Goal: Task Accomplishment & Management: Manage account settings

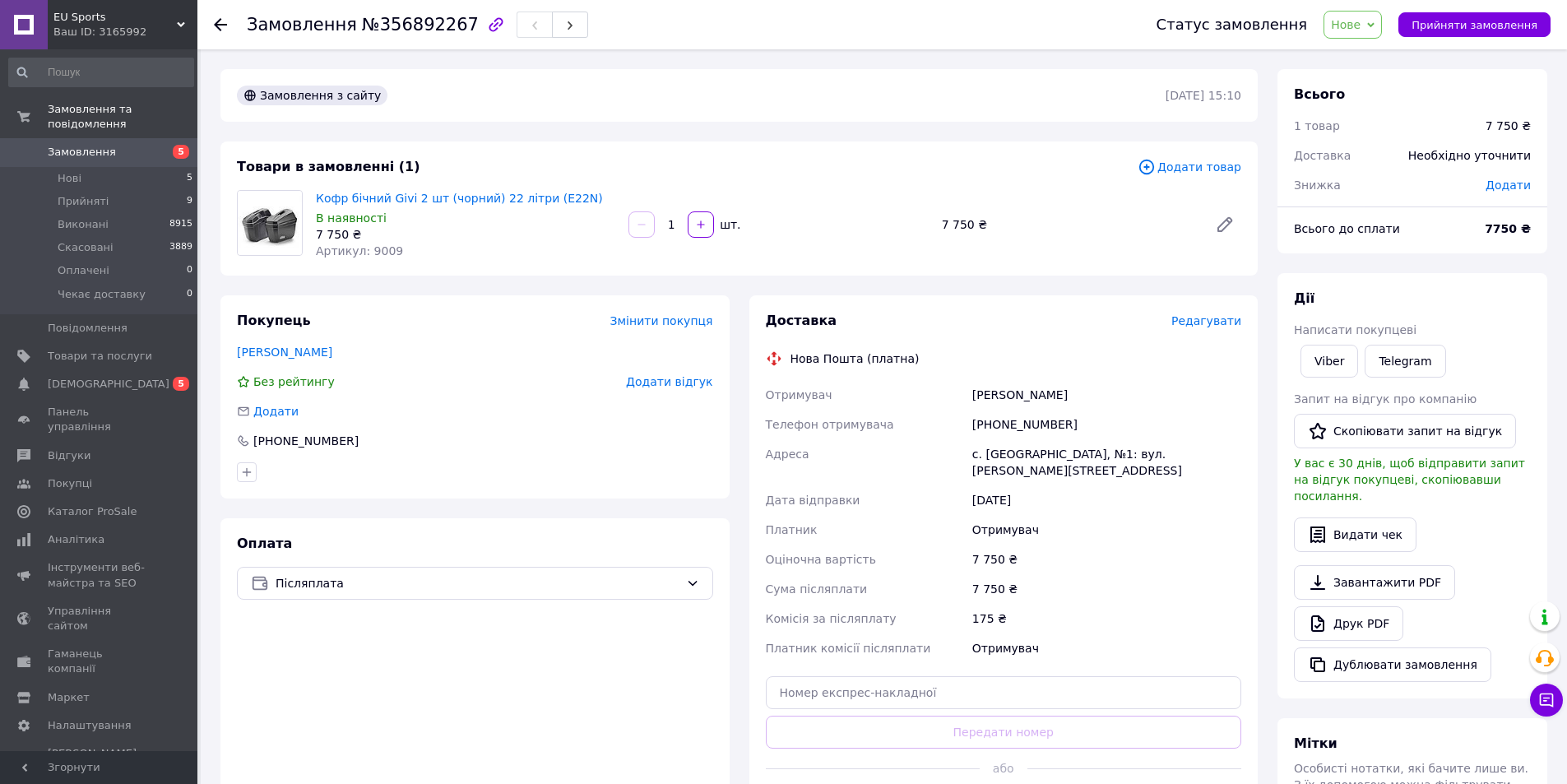
click at [897, 454] on div "Адреса" at bounding box center [866, 462] width 207 height 46
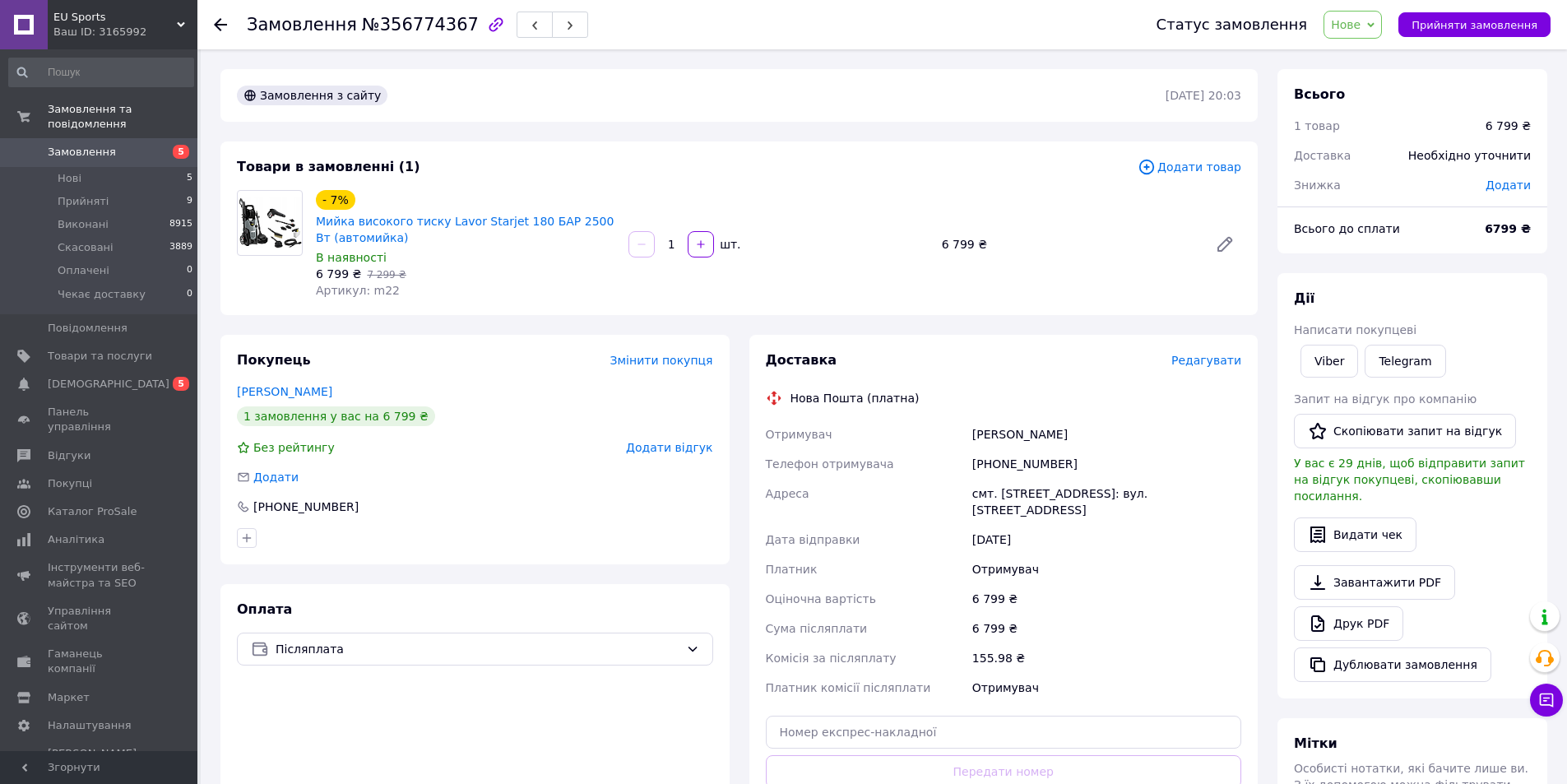
click at [987, 437] on div "Остимчук Максим" at bounding box center [1107, 434] width 275 height 30
click at [1019, 469] on div "+380663077304" at bounding box center [1107, 464] width 275 height 30
copy div "380663077304"
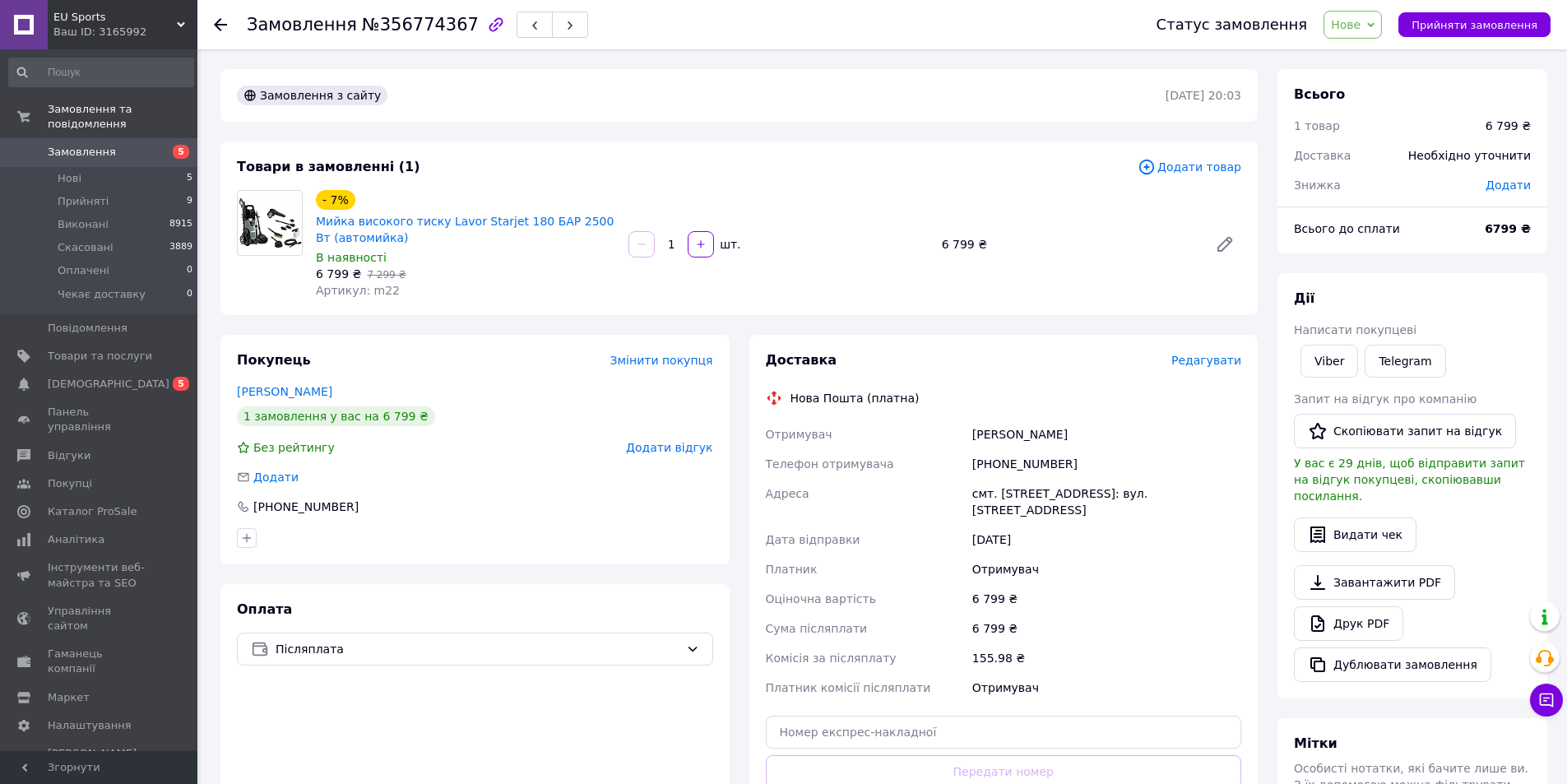
click at [991, 430] on div "Остимчук Максим" at bounding box center [1107, 434] width 275 height 30
copy div "Остимчук"
click at [1055, 425] on div "Остимчук Максим" at bounding box center [1107, 434] width 275 height 30
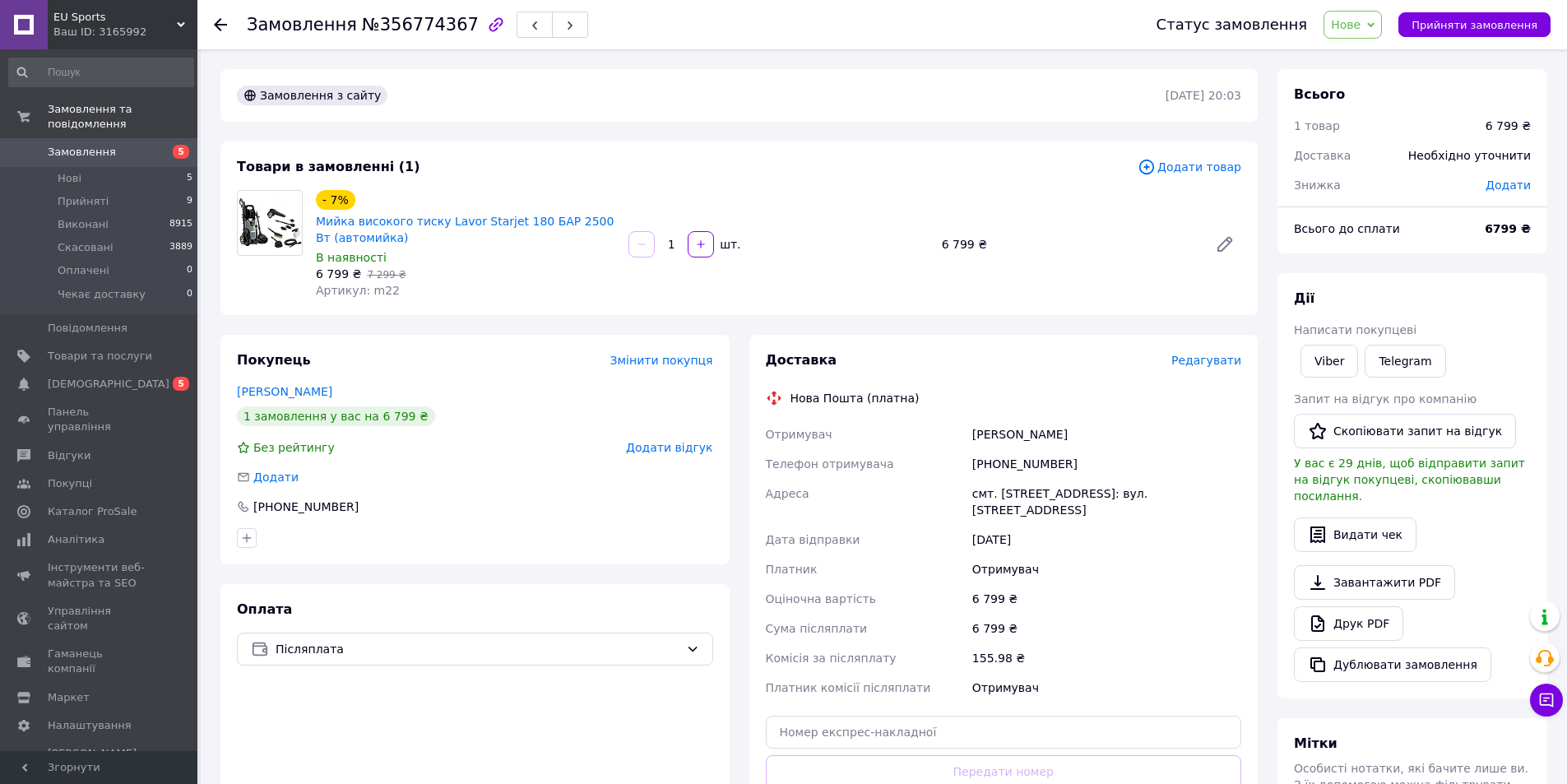
copy div "Максим"
click at [1024, 488] on div "смт. Любешів, №1: вул. Європейська, 8" at bounding box center [1107, 502] width 275 height 46
copy div "Любешів"
click at [866, 720] on input "text" at bounding box center [1005, 731] width 476 height 33
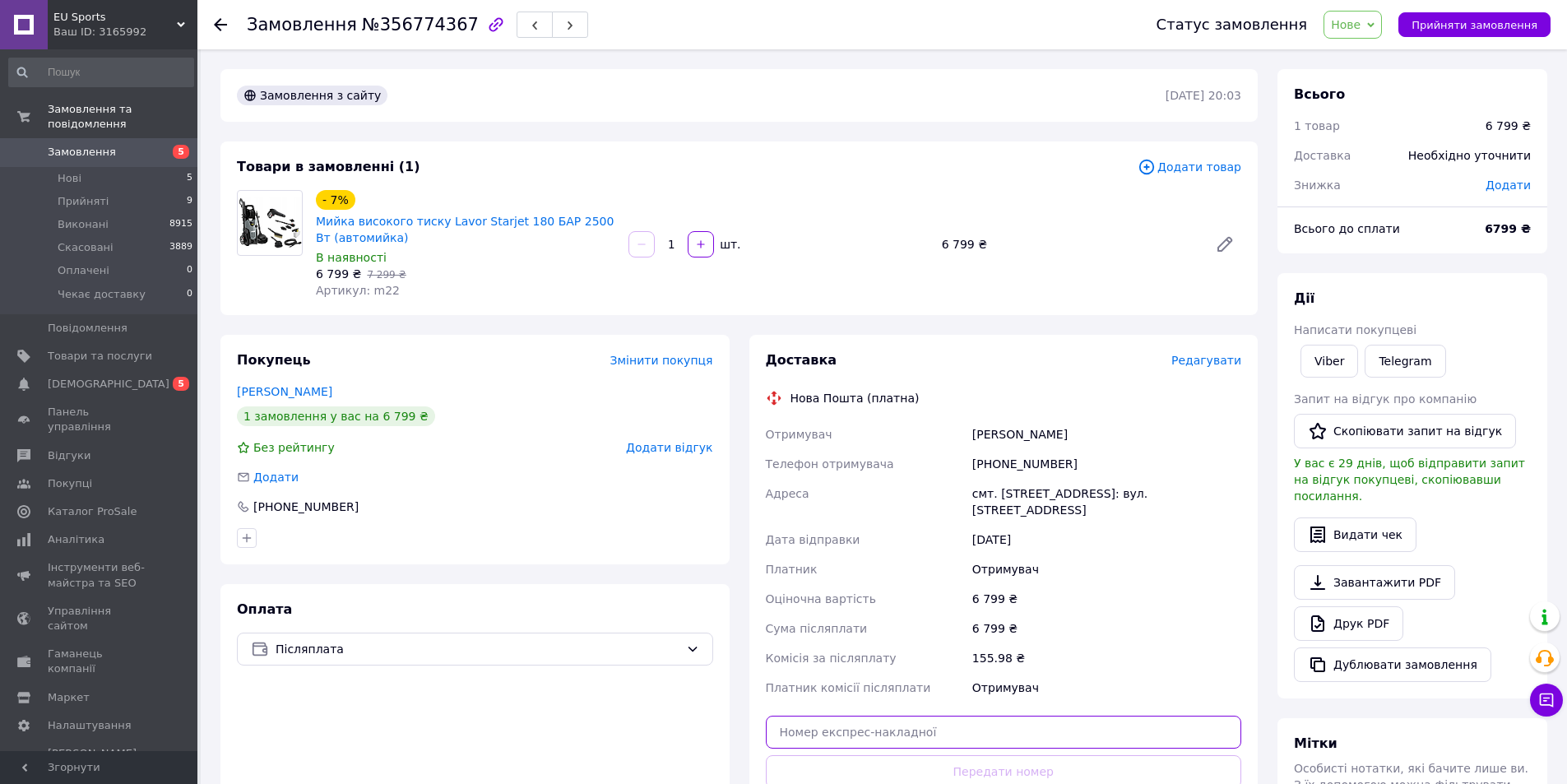
paste input "20451225141703"
type input "20451225141703"
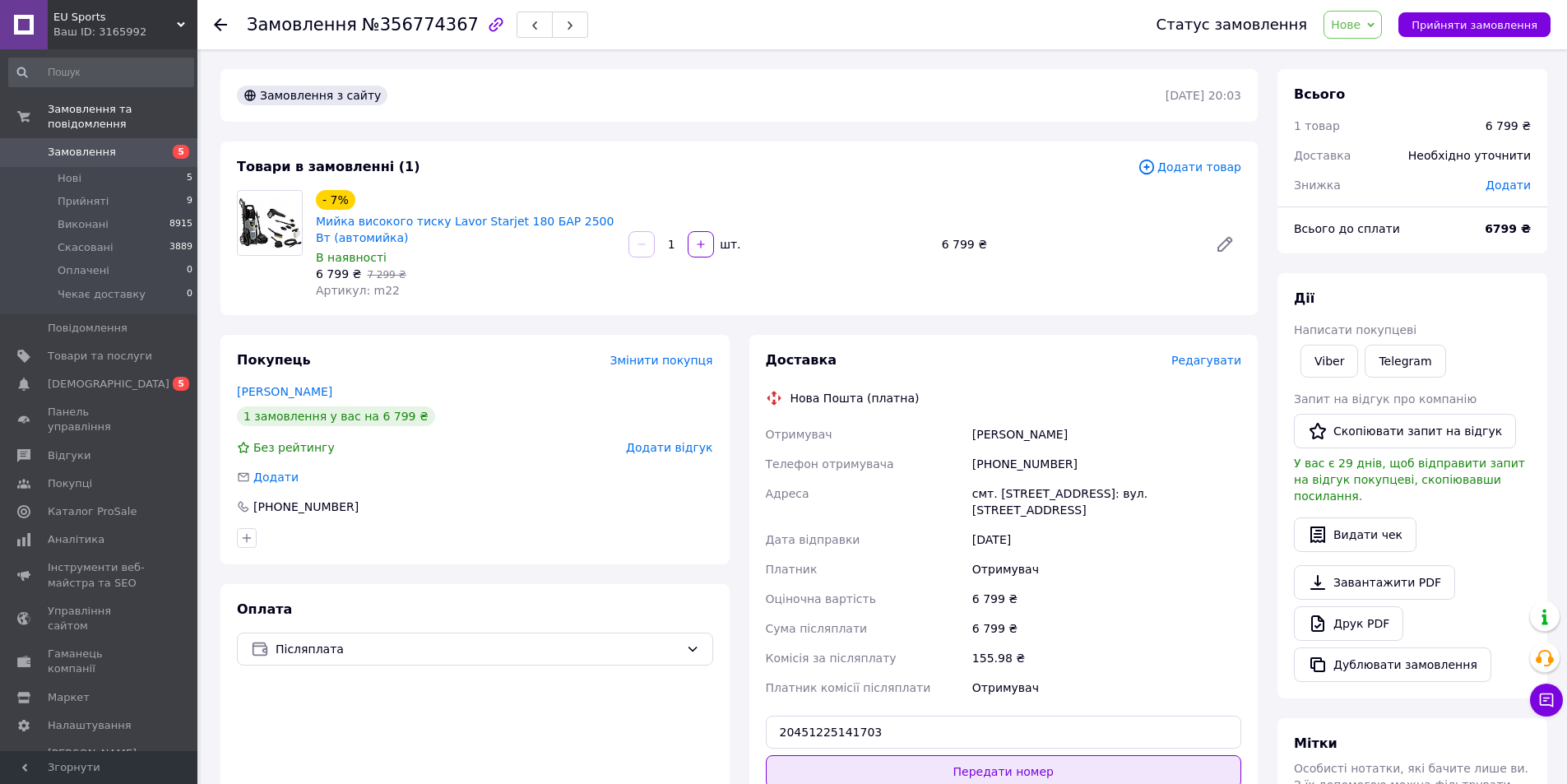
click at [911, 755] on button "Передати номер" at bounding box center [1005, 771] width 476 height 33
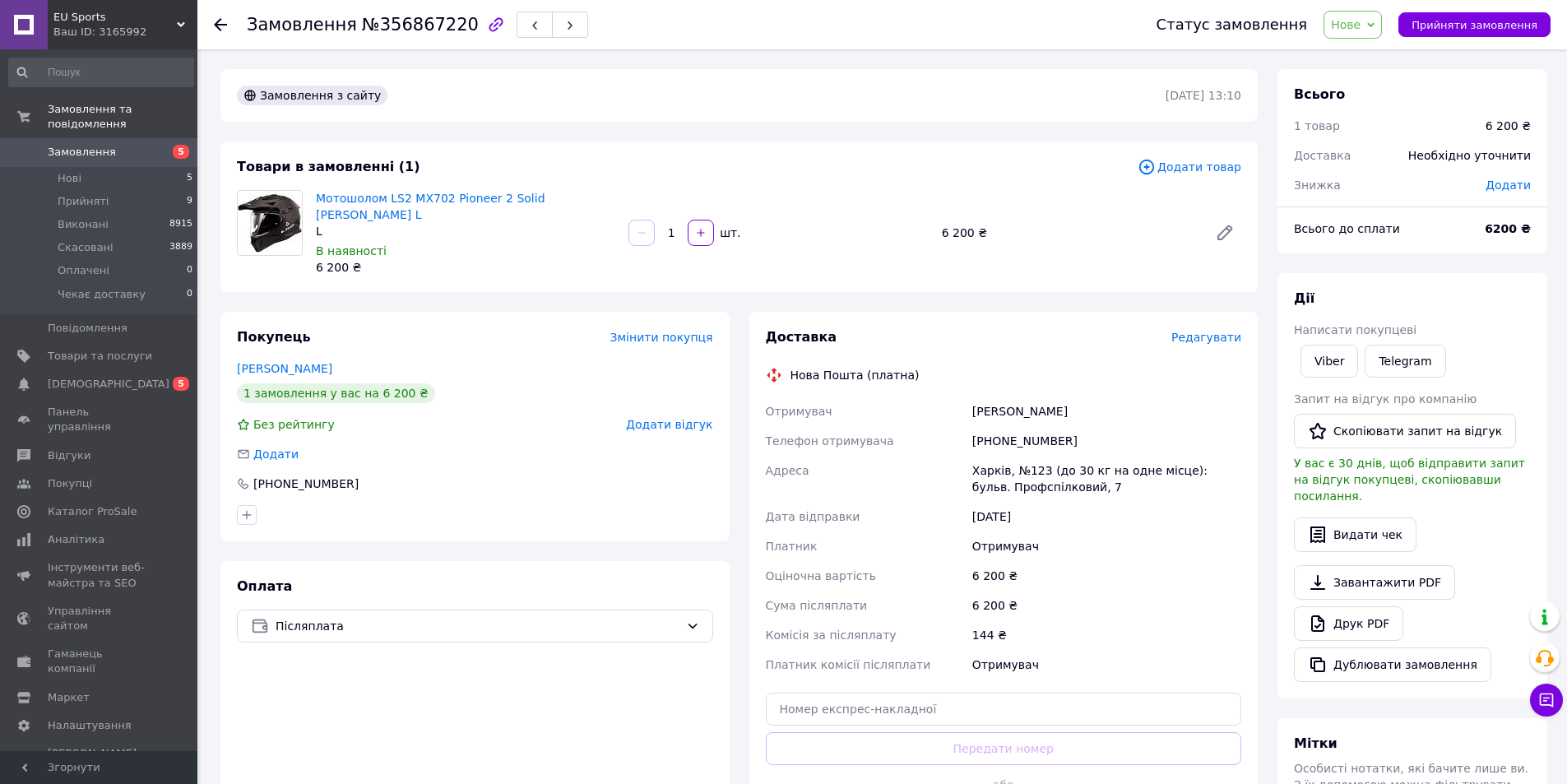
click at [1026, 425] on div "+380979509396" at bounding box center [1107, 440] width 275 height 30
copy div "380979509396"
click at [1009, 397] on div "Руденко Ярослав" at bounding box center [1107, 411] width 275 height 30
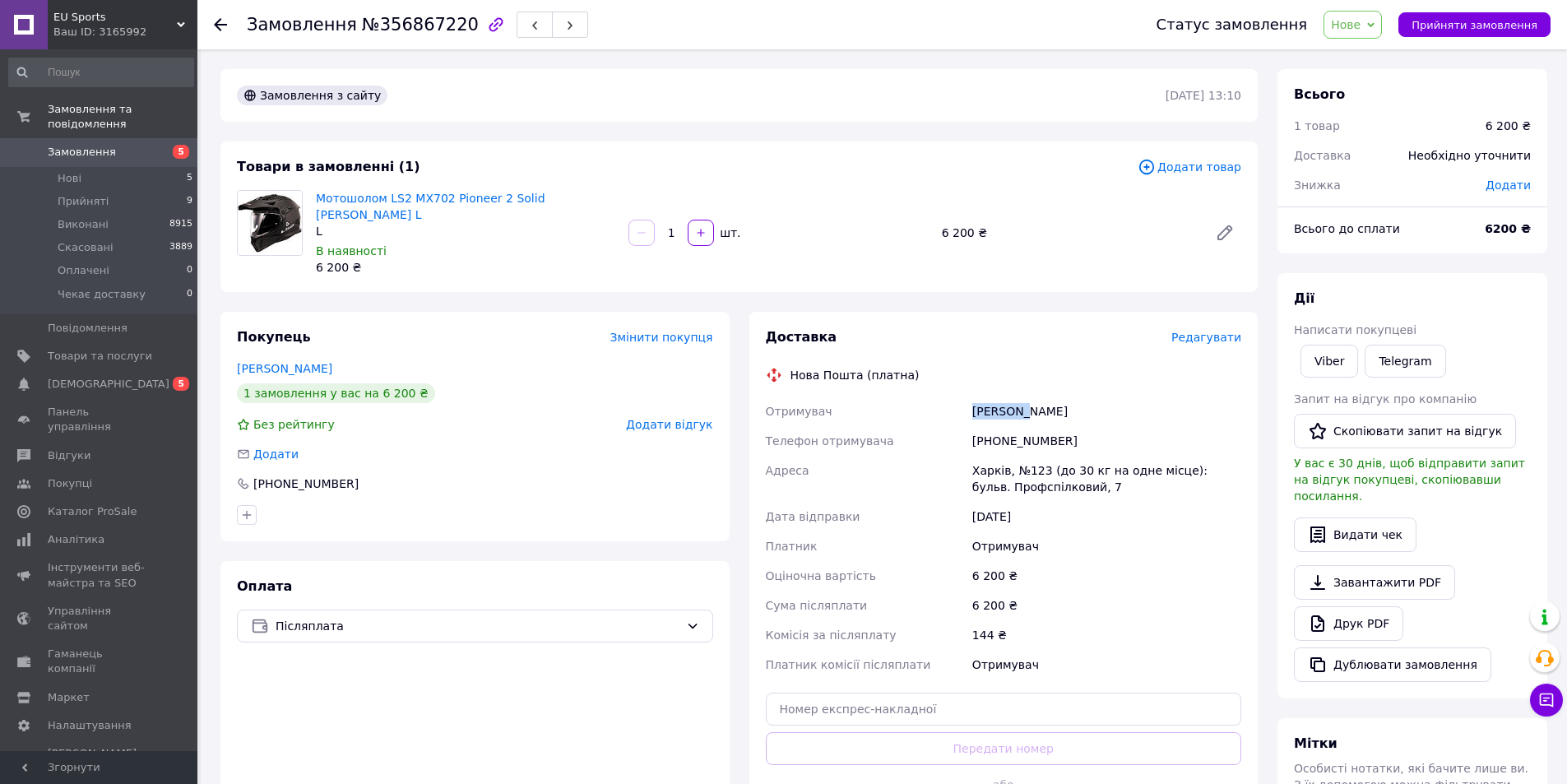
copy div "Руденко"
click at [1042, 397] on div "Руденко Ярослав" at bounding box center [1107, 411] width 275 height 30
copy div "[PERSON_NAME]"
click at [974, 455] on div "Харків, №123 (до 30 кг на одне місце): бульв. Профспілковий, 7" at bounding box center [1107, 478] width 275 height 46
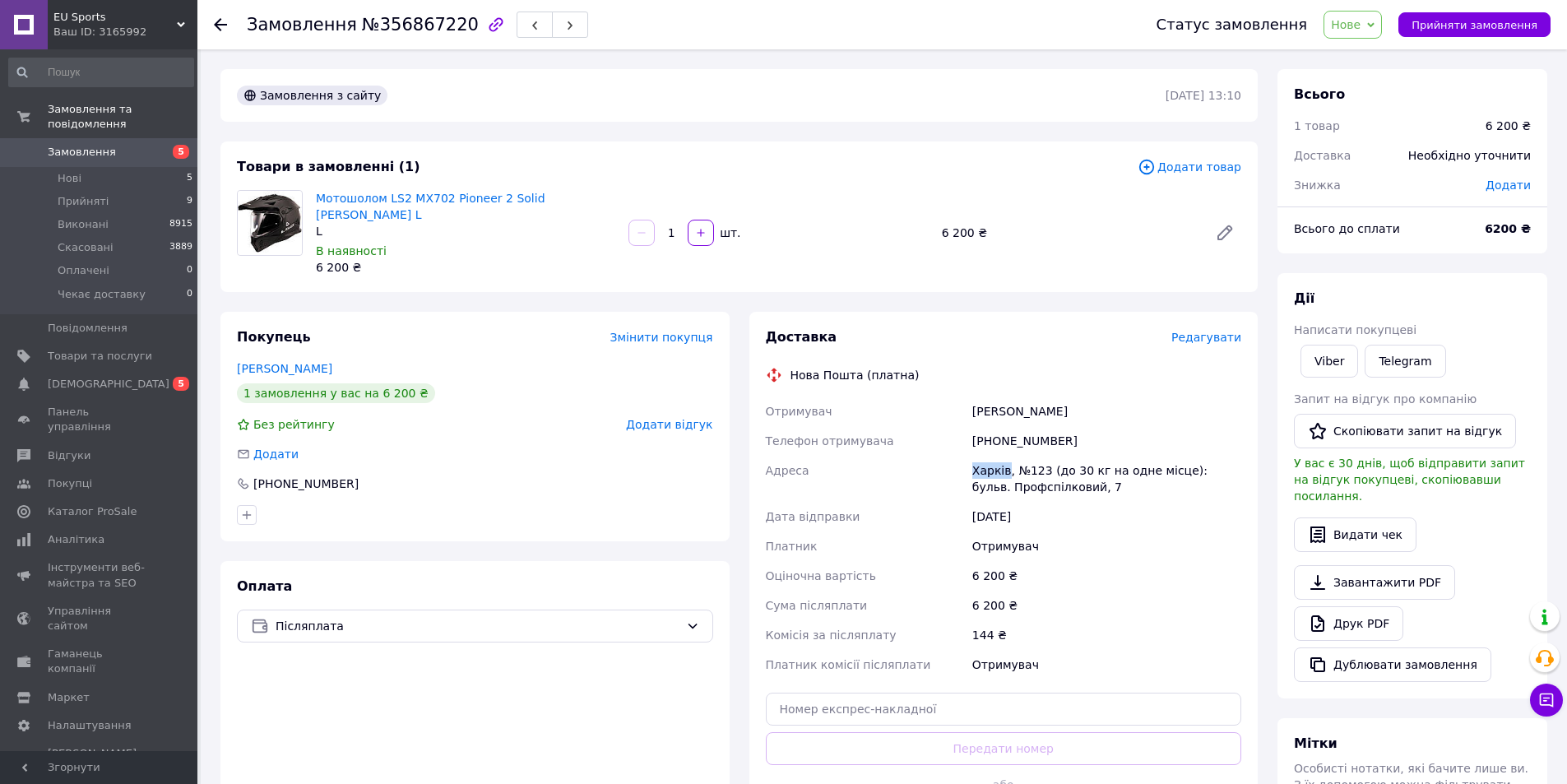
click at [974, 455] on div "Харків, №123 (до 30 кг на одне місце): бульв. Профспілковий, 7" at bounding box center [1107, 478] width 275 height 46
copy div "Харків"
click at [863, 694] on input "text" at bounding box center [1005, 709] width 476 height 33
paste input "20451225144875"
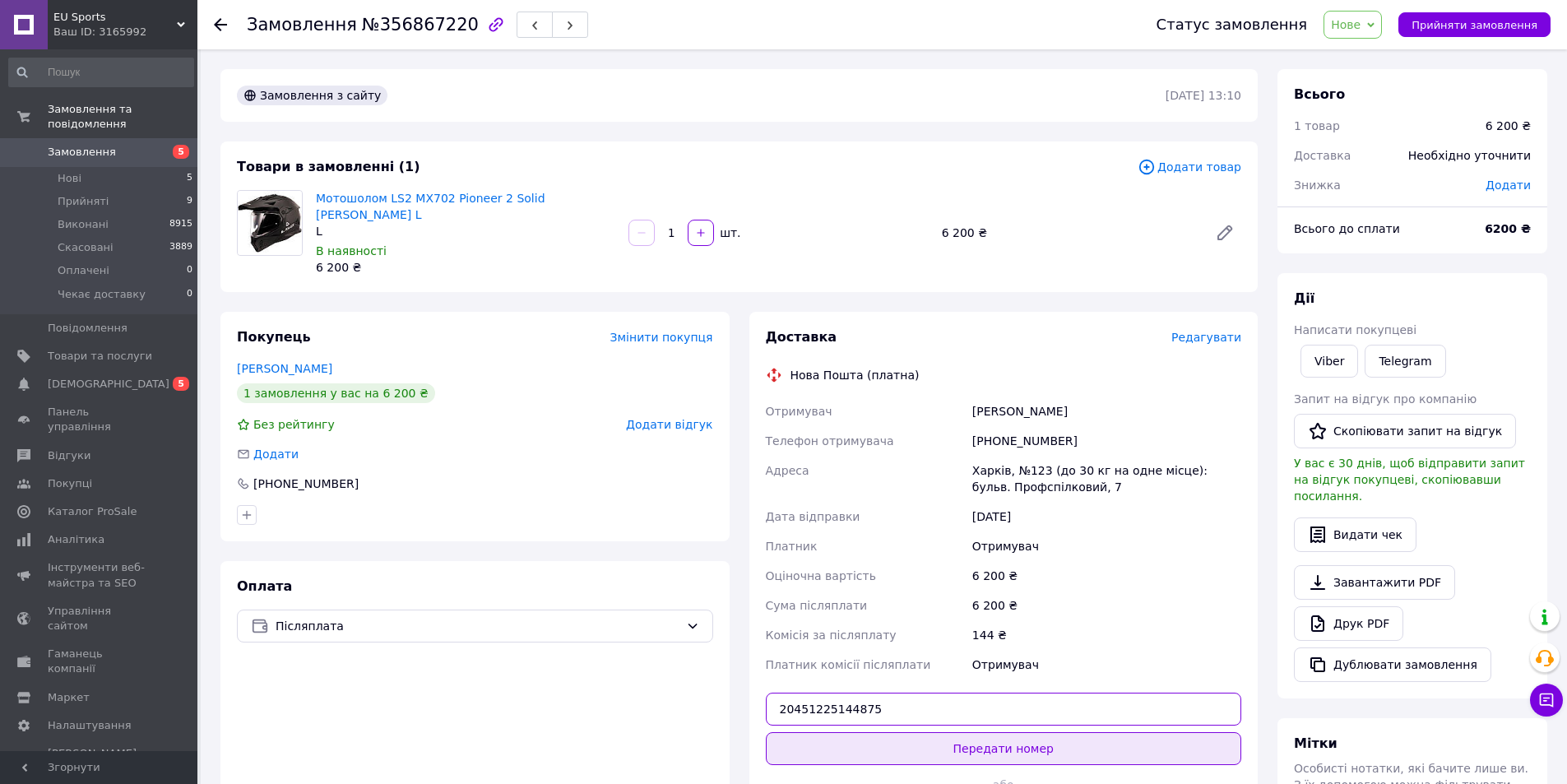
type input "20451225144875"
click at [926, 731] on button "Передати номер" at bounding box center [1005, 748] width 476 height 33
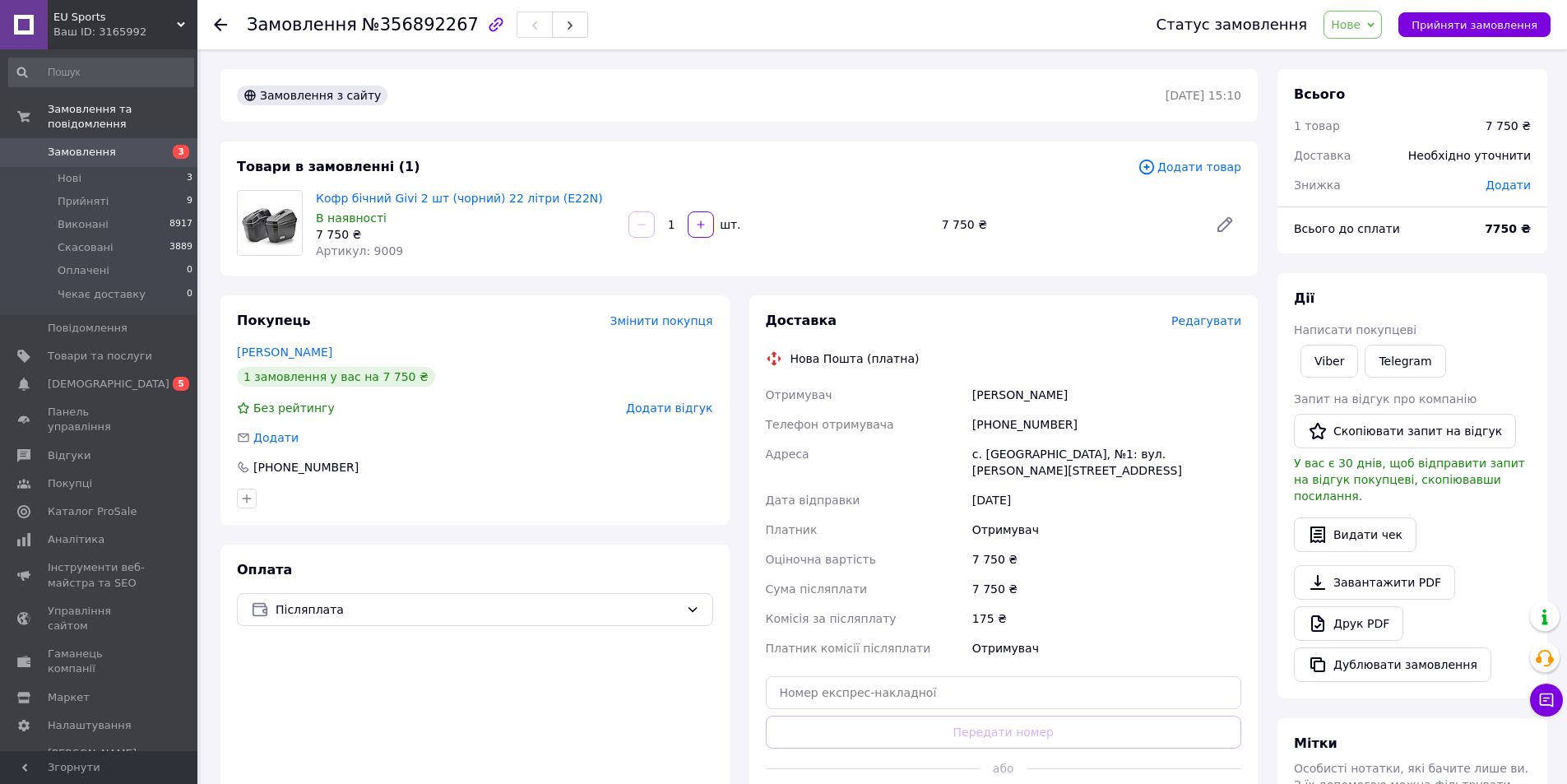
click at [1014, 420] on div "[PHONE_NUMBER]" at bounding box center [1107, 424] width 275 height 30
copy div "380958128063"
click at [990, 397] on div "[PERSON_NAME]" at bounding box center [1107, 395] width 275 height 30
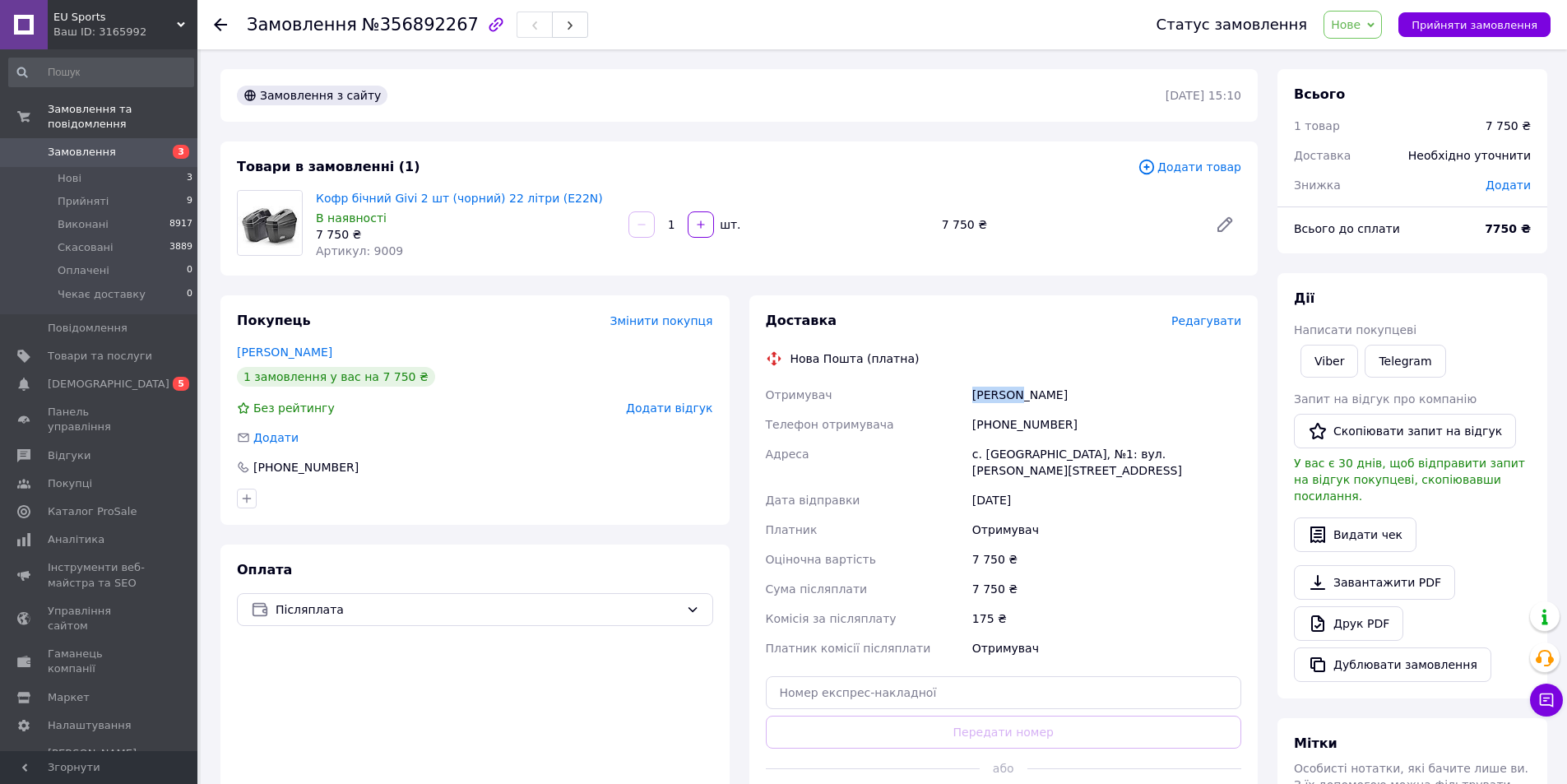
copy div "Гисько"
click at [1046, 399] on div "[PERSON_NAME]" at bounding box center [1107, 395] width 275 height 30
copy div "[PERSON_NAME]"
click at [1009, 449] on div "с. [GEOGRAPHIC_DATA], №1: вул. [PERSON_NAME][STREET_ADDRESS]" at bounding box center [1107, 462] width 275 height 46
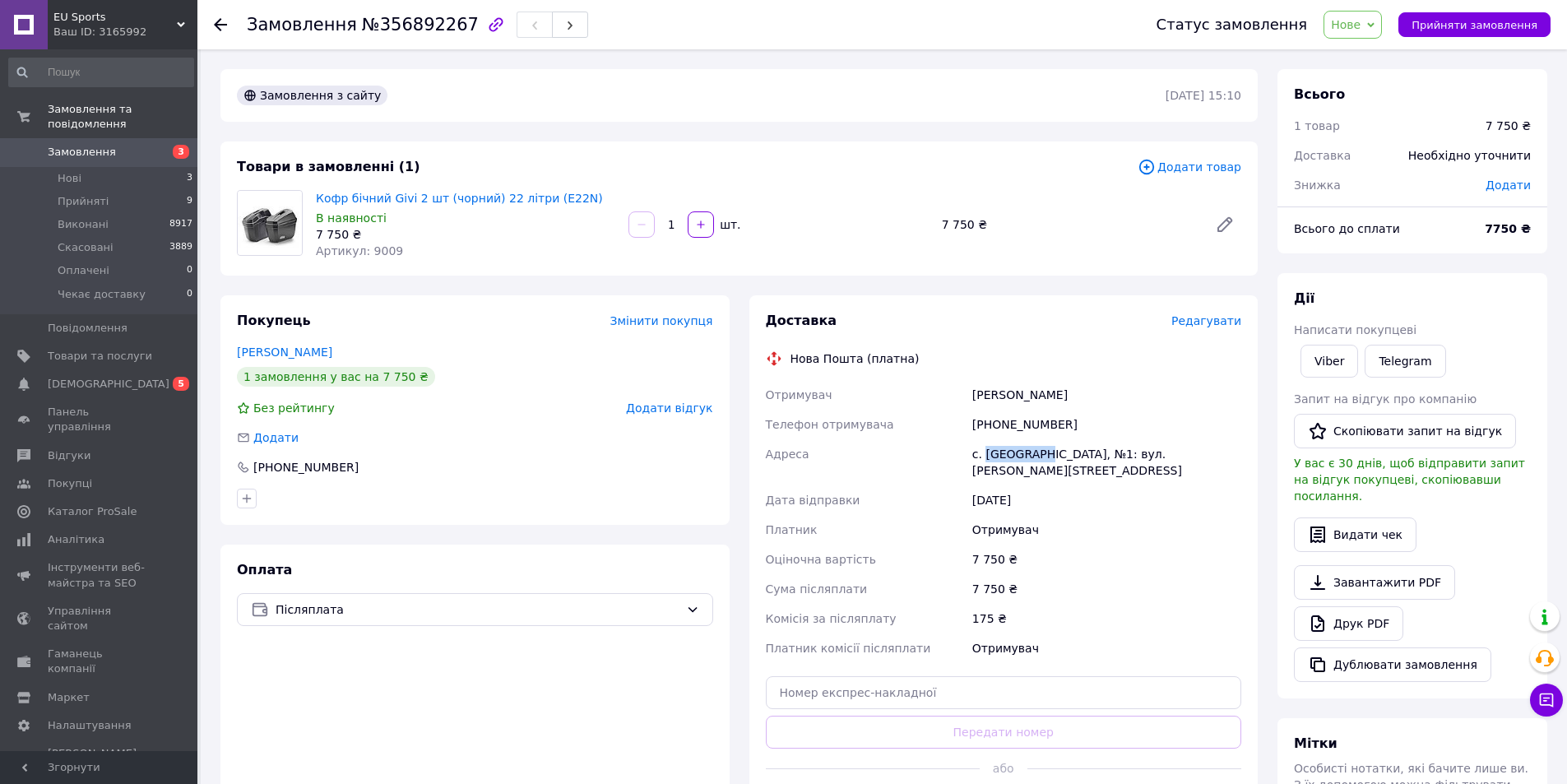
click at [1009, 450] on div "с. [GEOGRAPHIC_DATA], №1: вул. [PERSON_NAME][STREET_ADDRESS]" at bounding box center [1107, 462] width 275 height 46
copy div "Жеребкове"
click at [63, 171] on span "Нові" at bounding box center [70, 178] width 24 height 14
click at [931, 676] on input "text" at bounding box center [1005, 693] width 476 height 33
paste input "20451225147450"
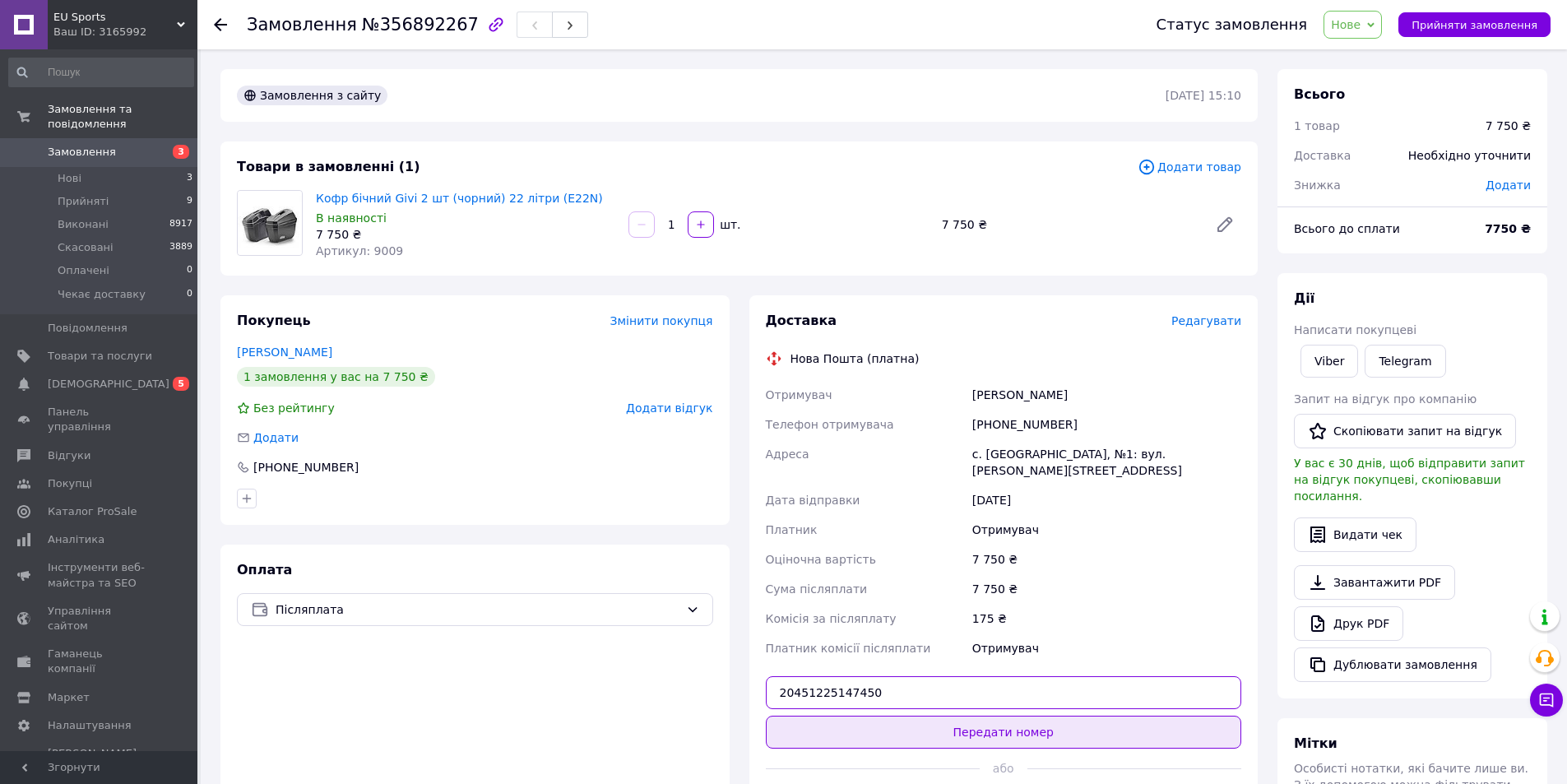
type input "20451225147450"
click at [996, 718] on button "Передати номер" at bounding box center [1005, 731] width 476 height 33
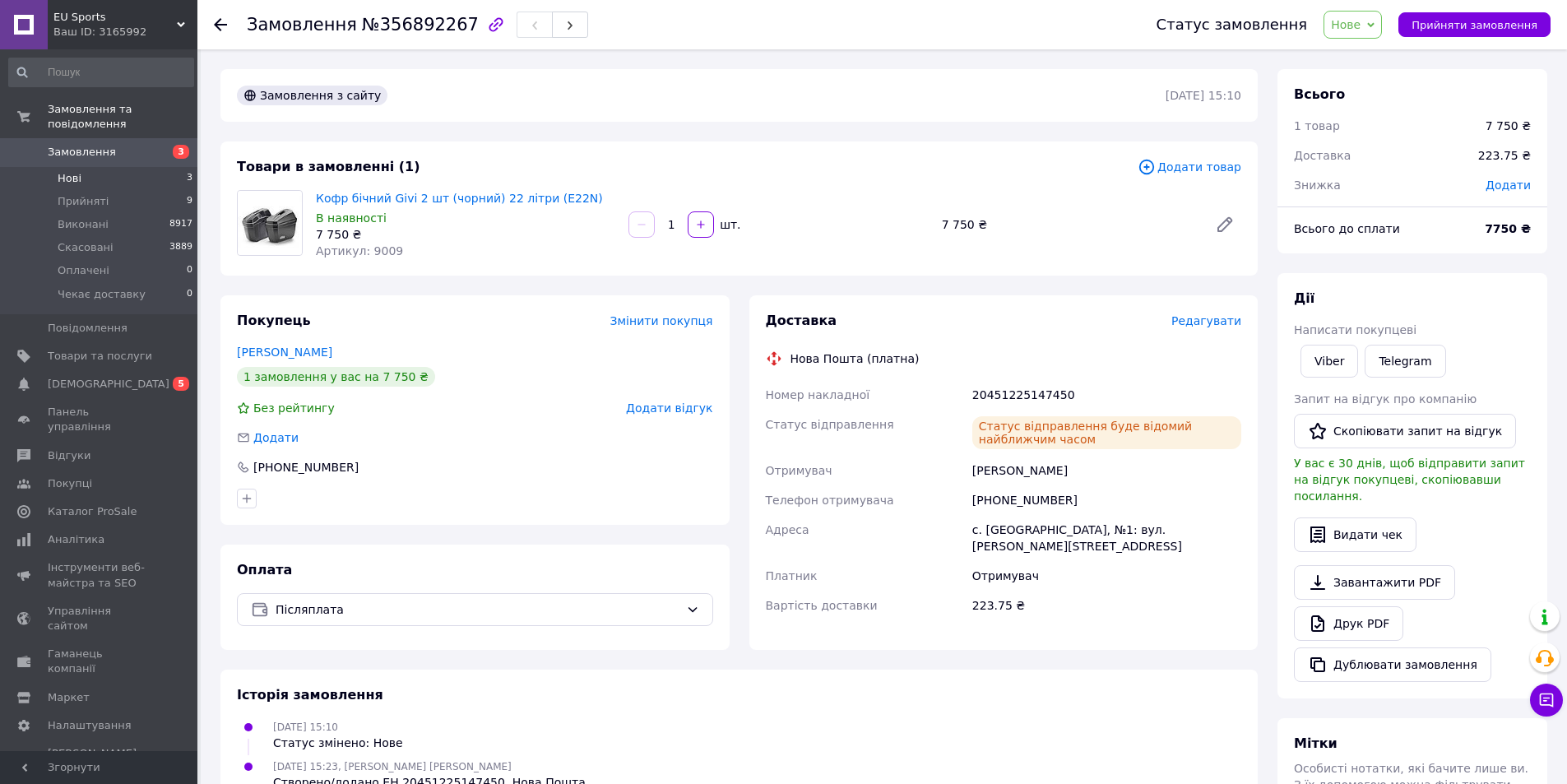
click at [78, 171] on span "Нові" at bounding box center [70, 178] width 24 height 14
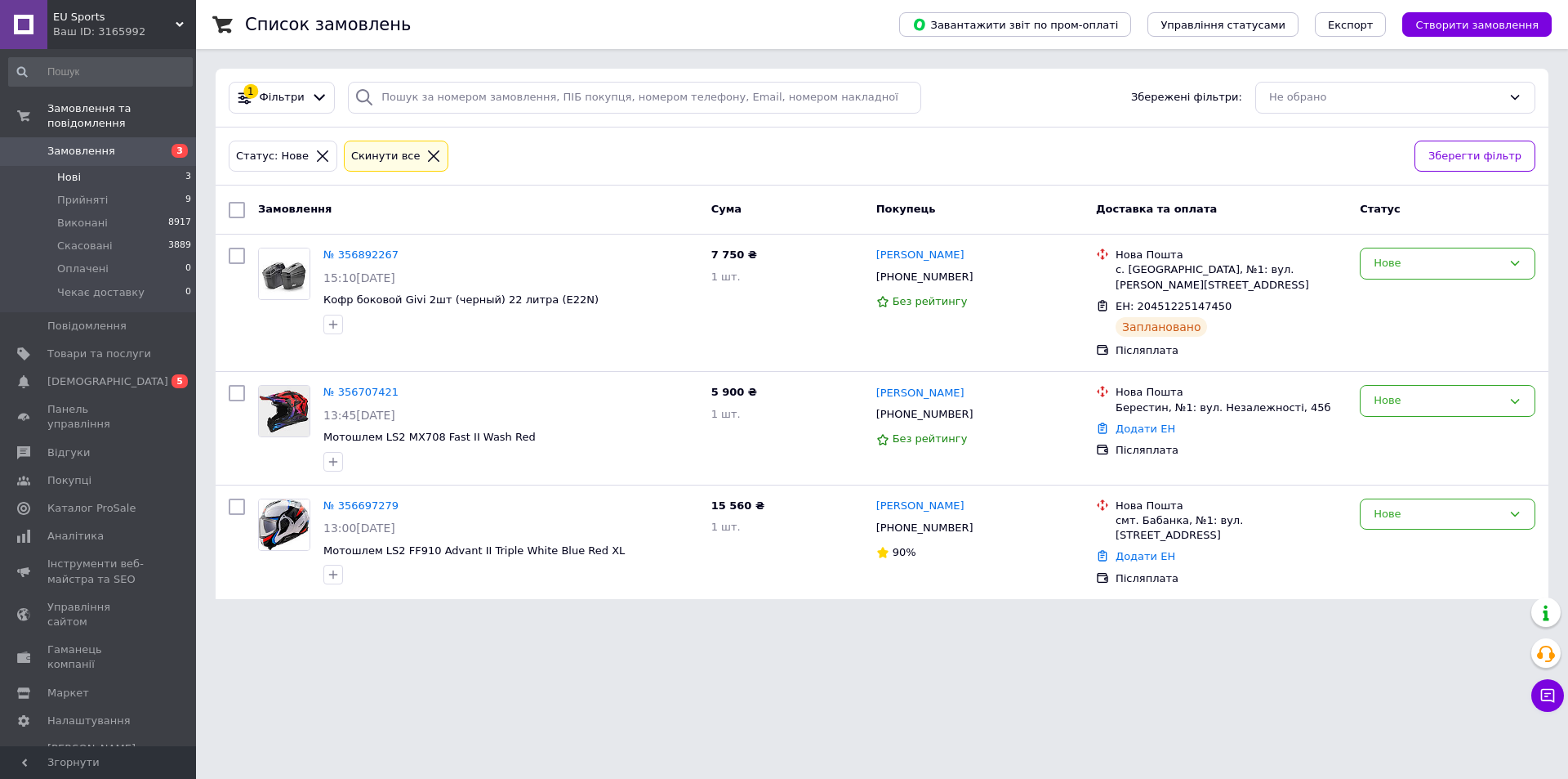
click at [86, 166] on li "Нові 3" at bounding box center [100, 176] width 200 height 22
click at [85, 193] on span "Прийняті" at bounding box center [83, 200] width 50 height 14
click at [67, 170] on span "Нові" at bounding box center [69, 177] width 23 height 14
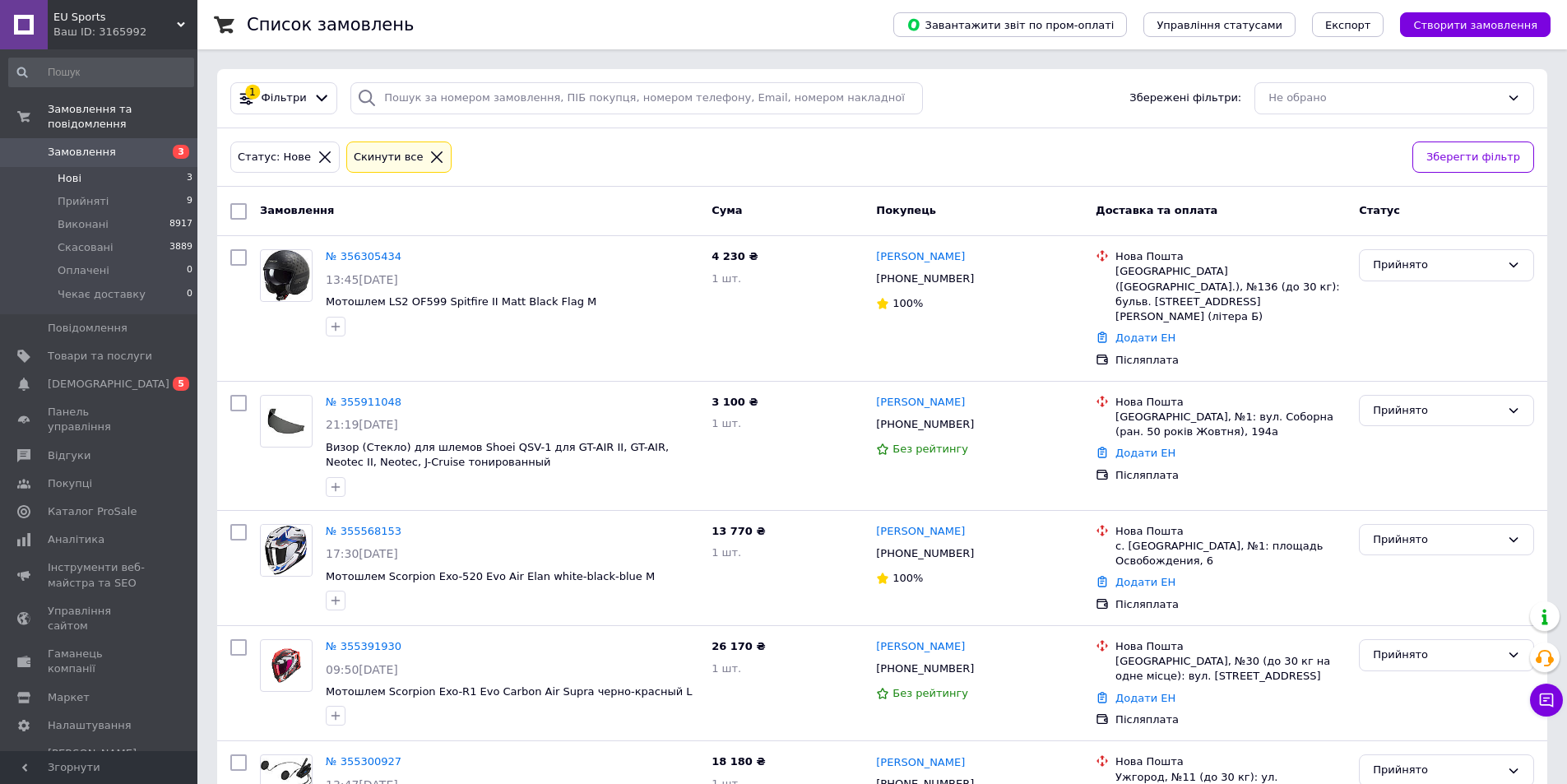
click at [87, 167] on li "Нові 3" at bounding box center [101, 177] width 202 height 23
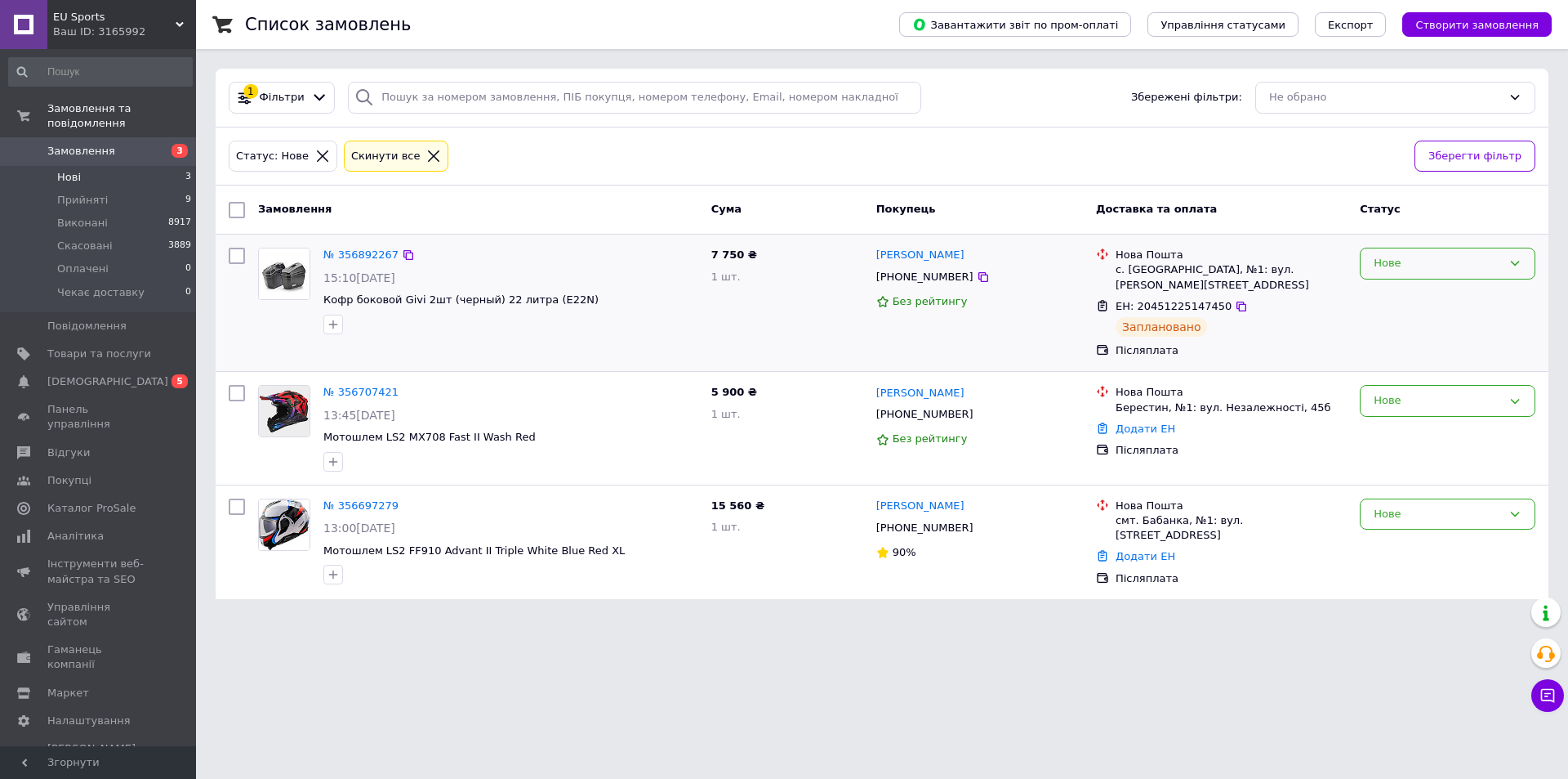
click at [1439, 270] on div "Нове" at bounding box center [1438, 263] width 129 height 17
click at [1412, 325] on li "Виконано" at bounding box center [1447, 327] width 174 height 31
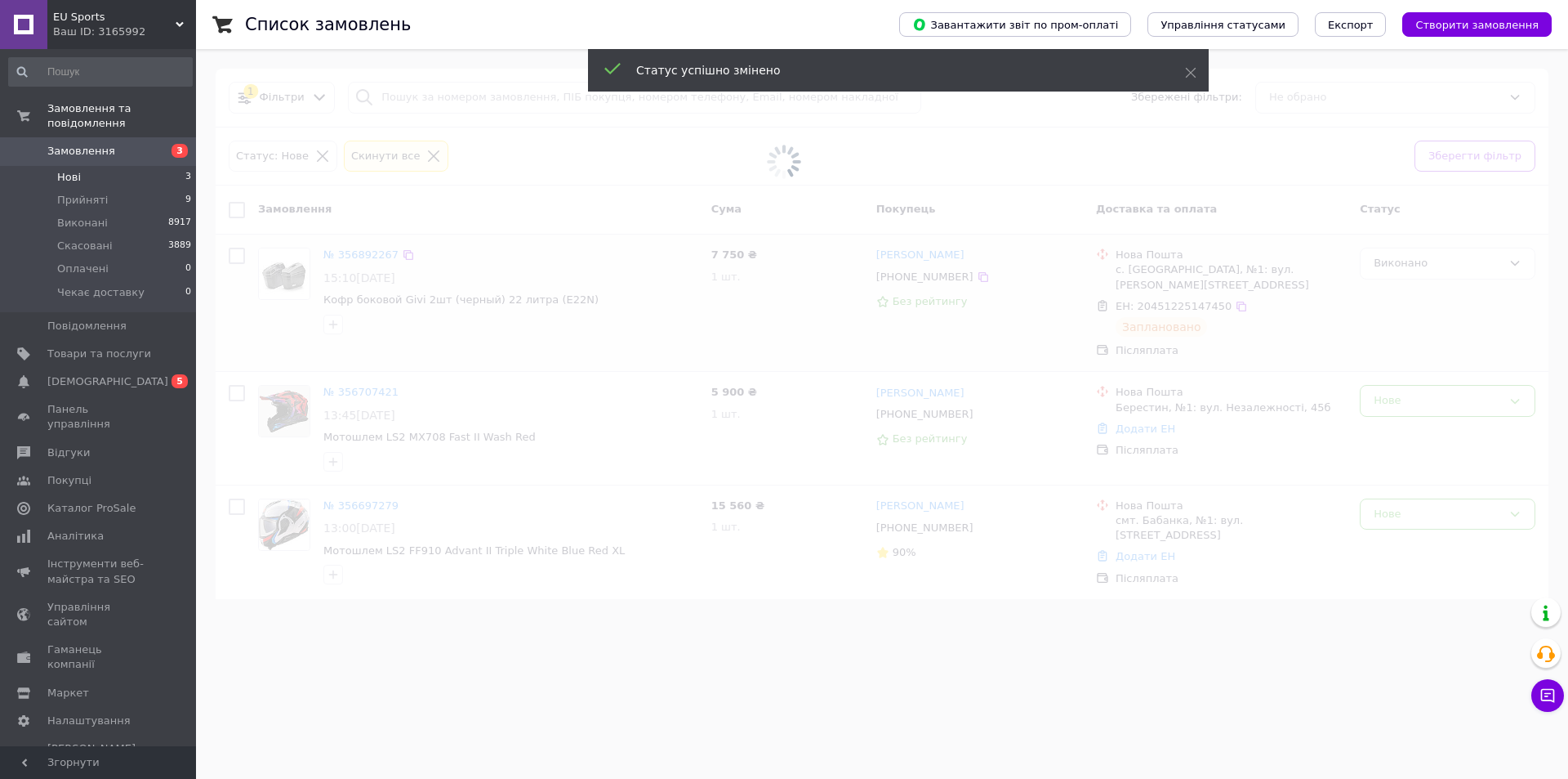
click at [687, 631] on span at bounding box center [784, 390] width 1568 height 779
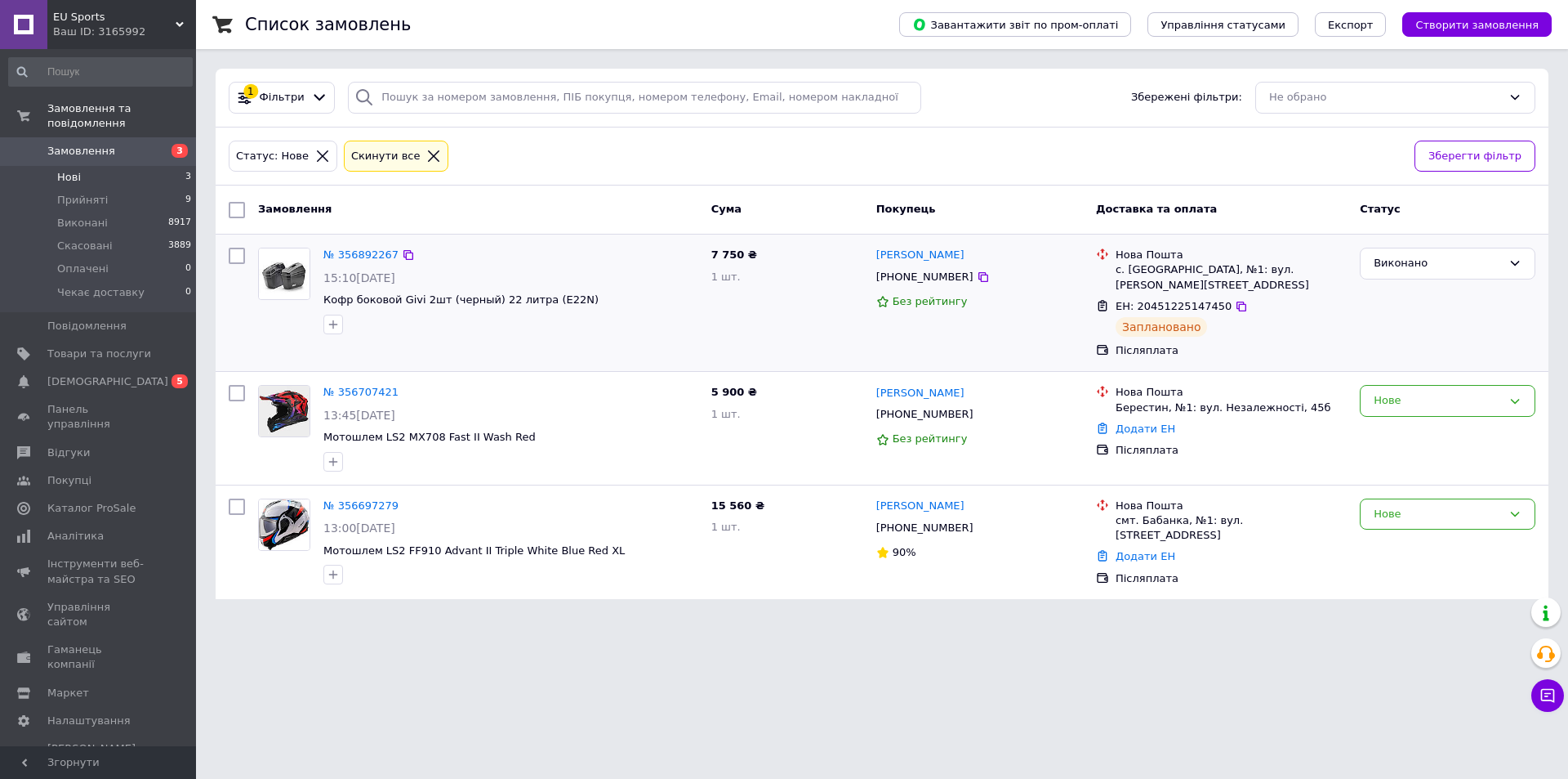
click at [61, 170] on span "Нові" at bounding box center [69, 177] width 23 height 14
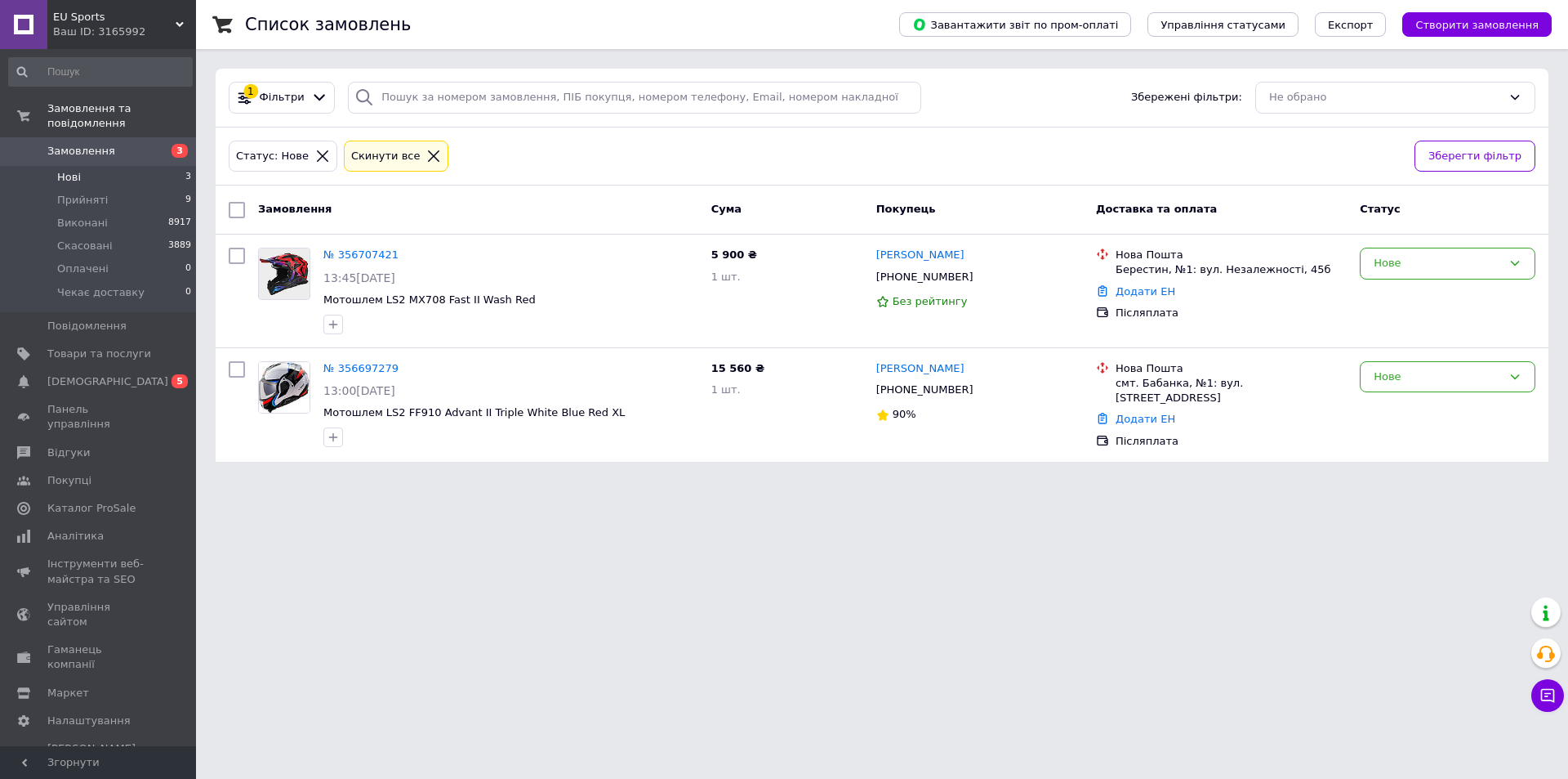
click at [65, 170] on span "Нові" at bounding box center [69, 177] width 23 height 14
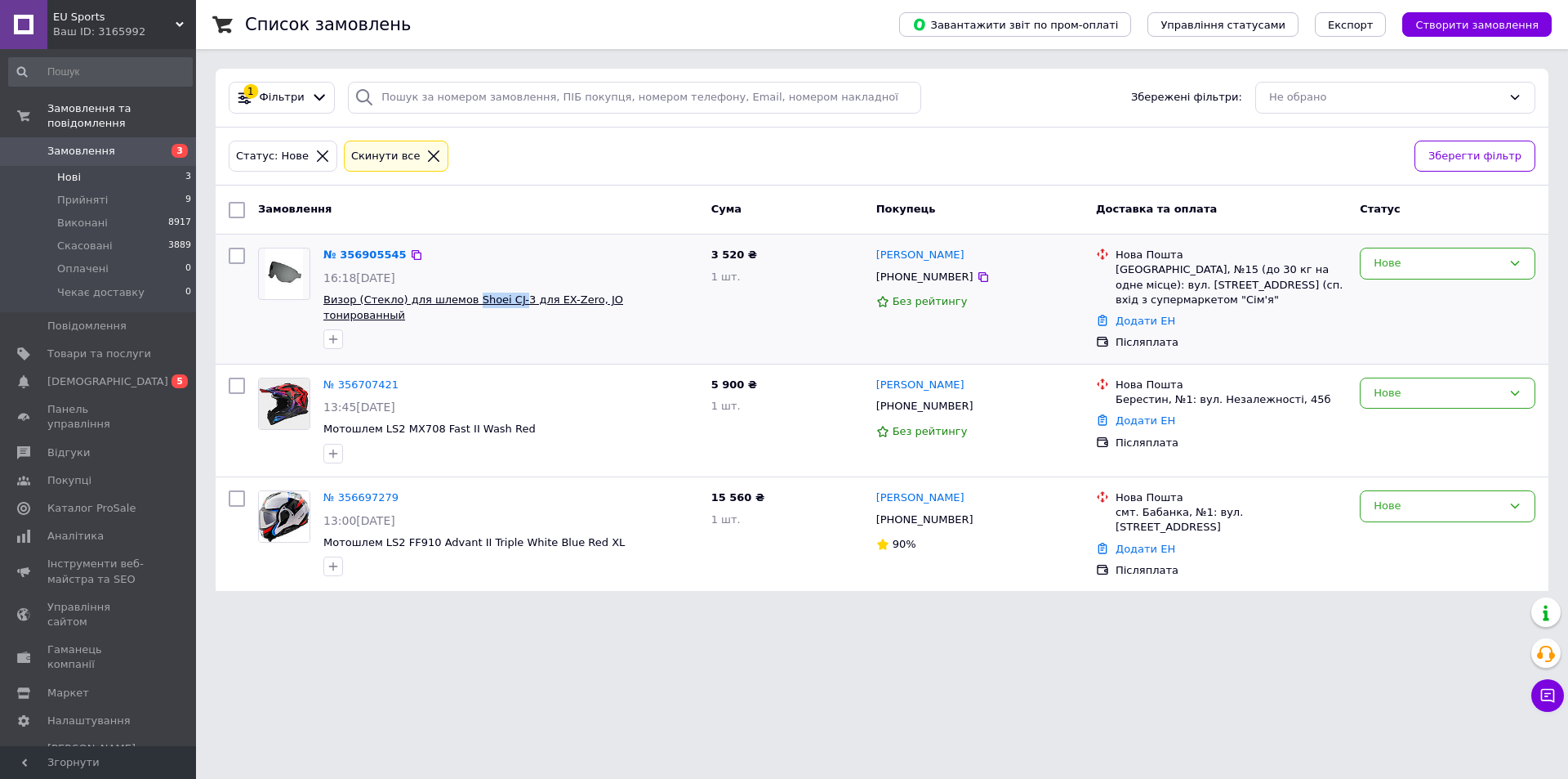
drag, startPoint x: 459, startPoint y: 290, endPoint x: 505, endPoint y: 301, distance: 47.3
click at [505, 301] on div "№ 356905545 16:18[DATE] Визор (Стекло) для шлемов Shoei CJ-3 для EX-Zero, JO то…" at bounding box center [510, 298] width 388 height 114
click at [503, 331] on div at bounding box center [511, 338] width 381 height 26
drag, startPoint x: 460, startPoint y: 289, endPoint x: 512, endPoint y: 301, distance: 53.4
click at [512, 301] on div "№ 356905545 16:18[DATE] Визор (Стекло) для шлемов Shoei CJ-3 для EX-Zero, JO то…" at bounding box center [510, 298] width 388 height 114
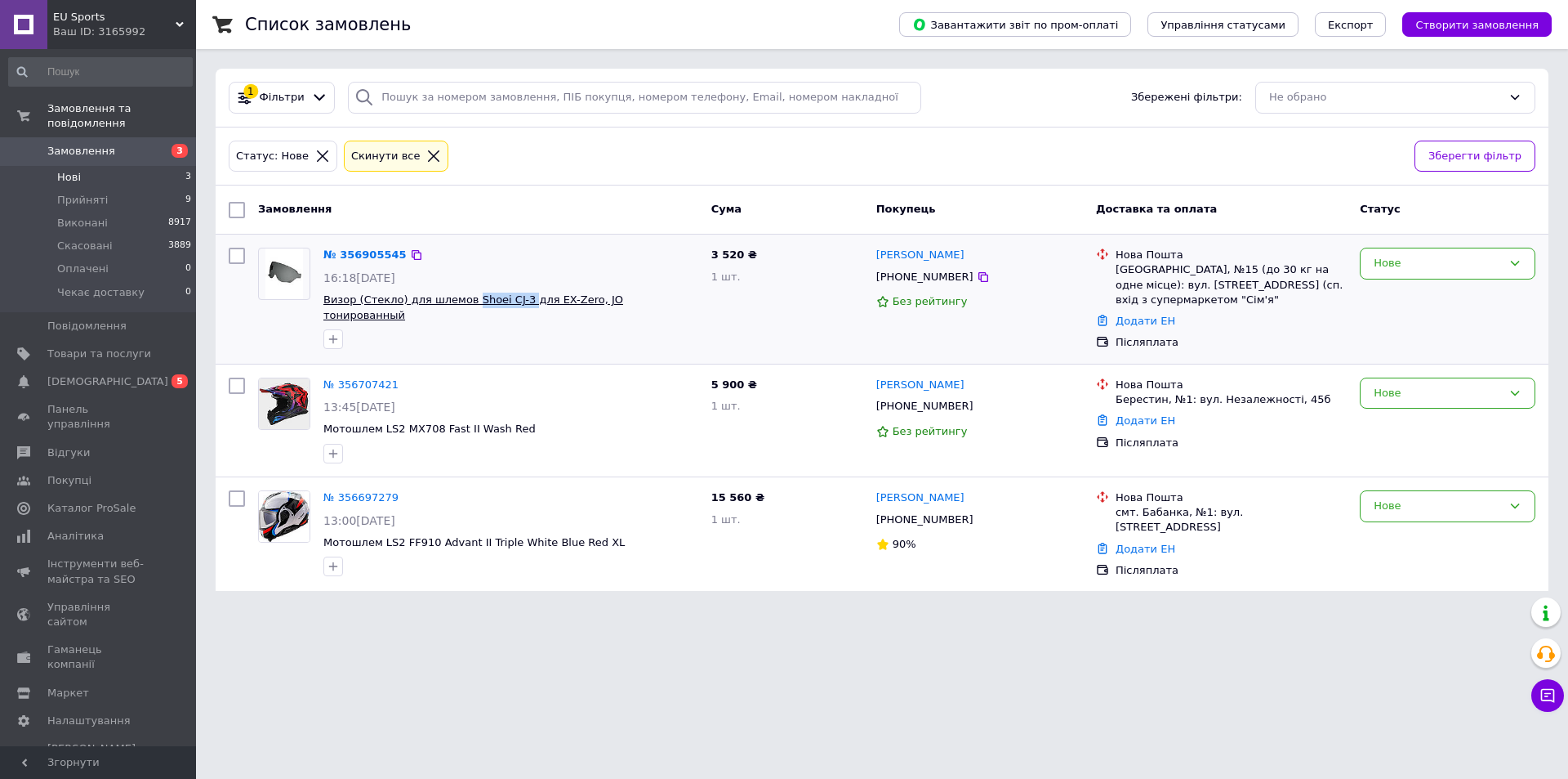
copy span "Shoei CJ-3"
click at [978, 276] on icon at bounding box center [983, 276] width 10 height 10
click at [978, 273] on icon at bounding box center [983, 276] width 10 height 10
click at [361, 242] on div "№ 356905545 16:18[DATE] Визор (Стекло) для шлемов Shoei CJ-3 для EX-Zero, JO то…" at bounding box center [510, 298] width 388 height 114
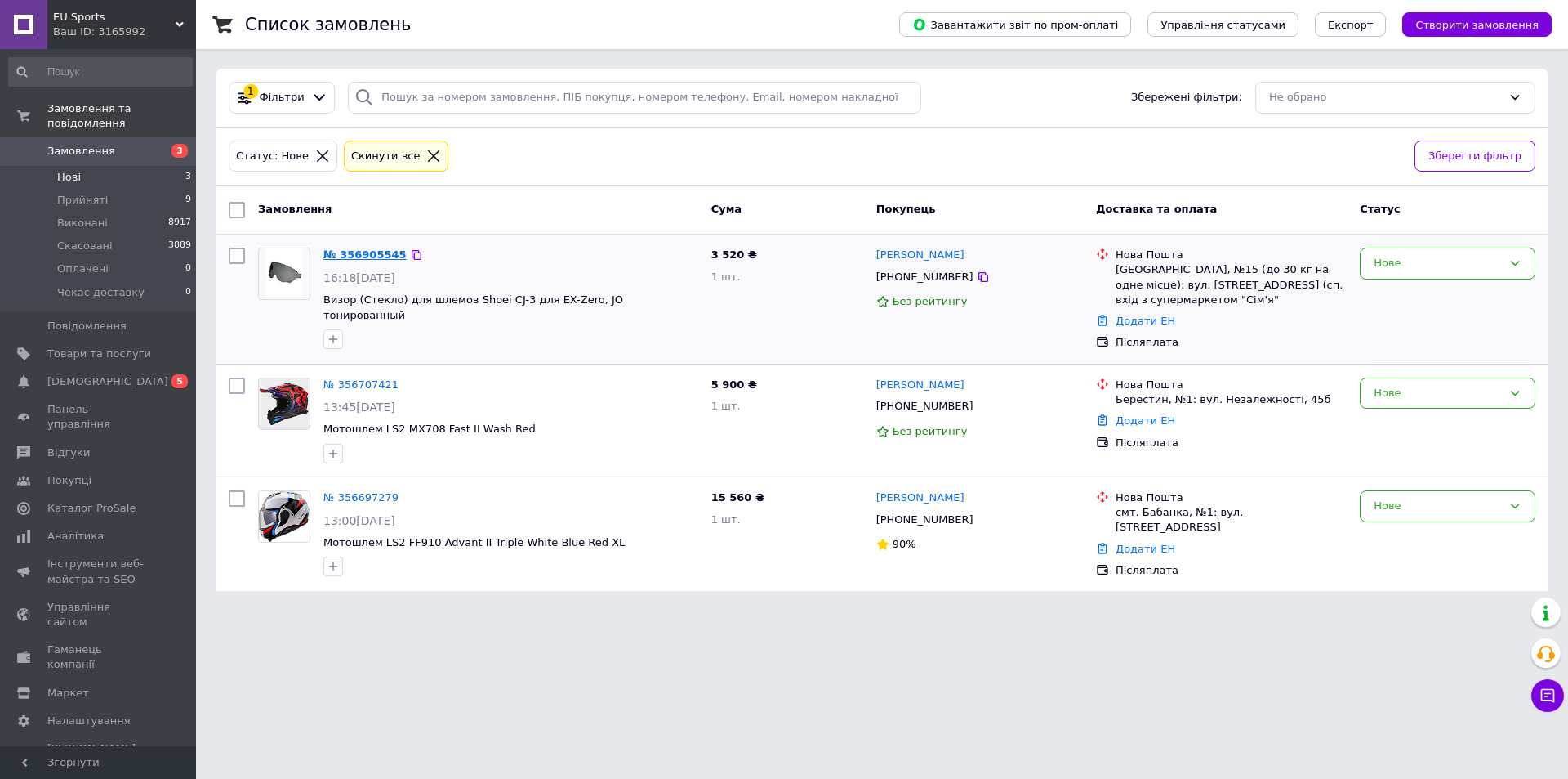
click at [360, 253] on link "№ 356905545" at bounding box center [365, 255] width 84 height 13
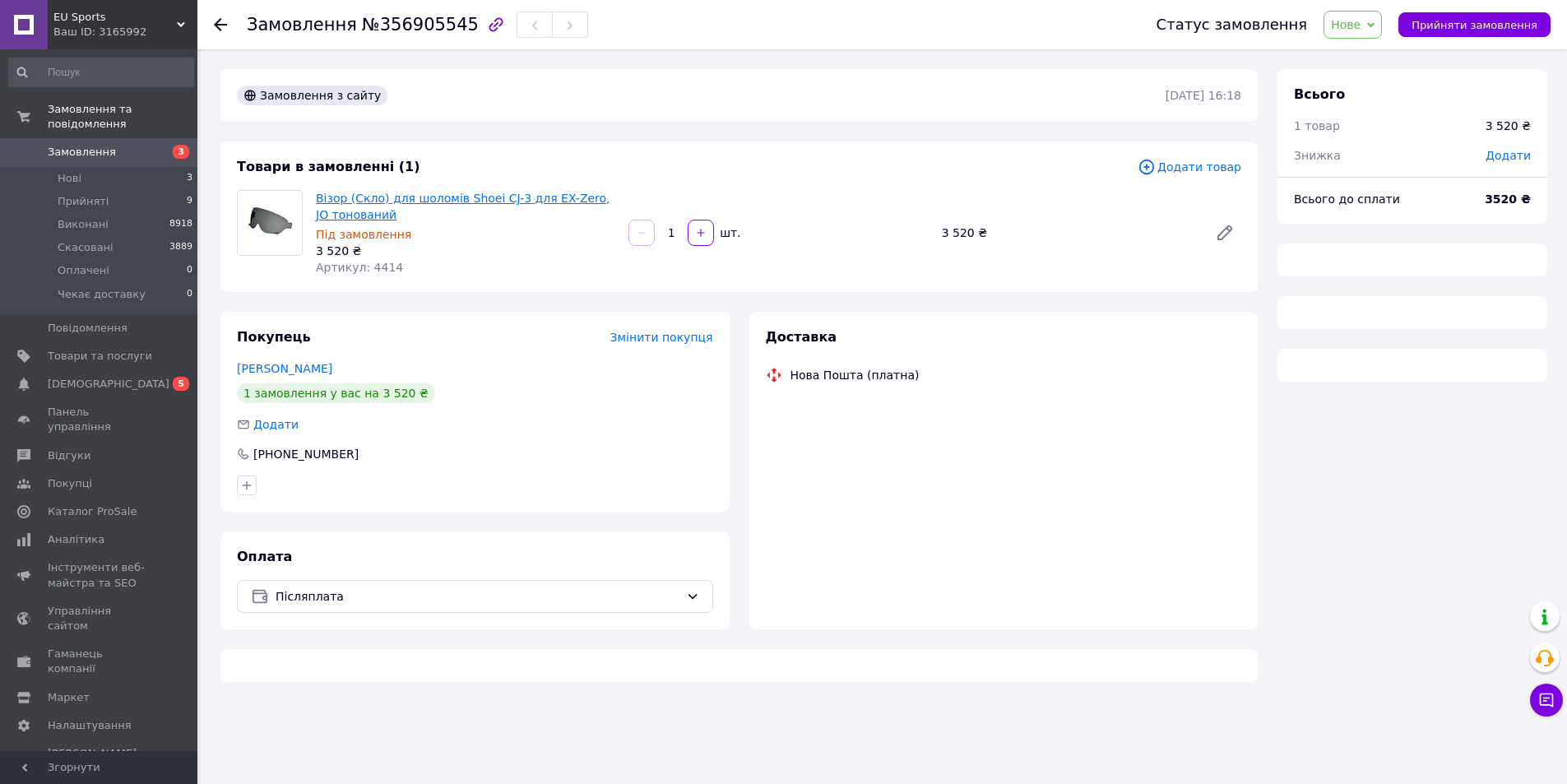
click at [437, 200] on link "Візор (Скло) для шоломів Shoei CJ-3 для EX-Zero, JO тонований" at bounding box center [463, 206] width 294 height 30
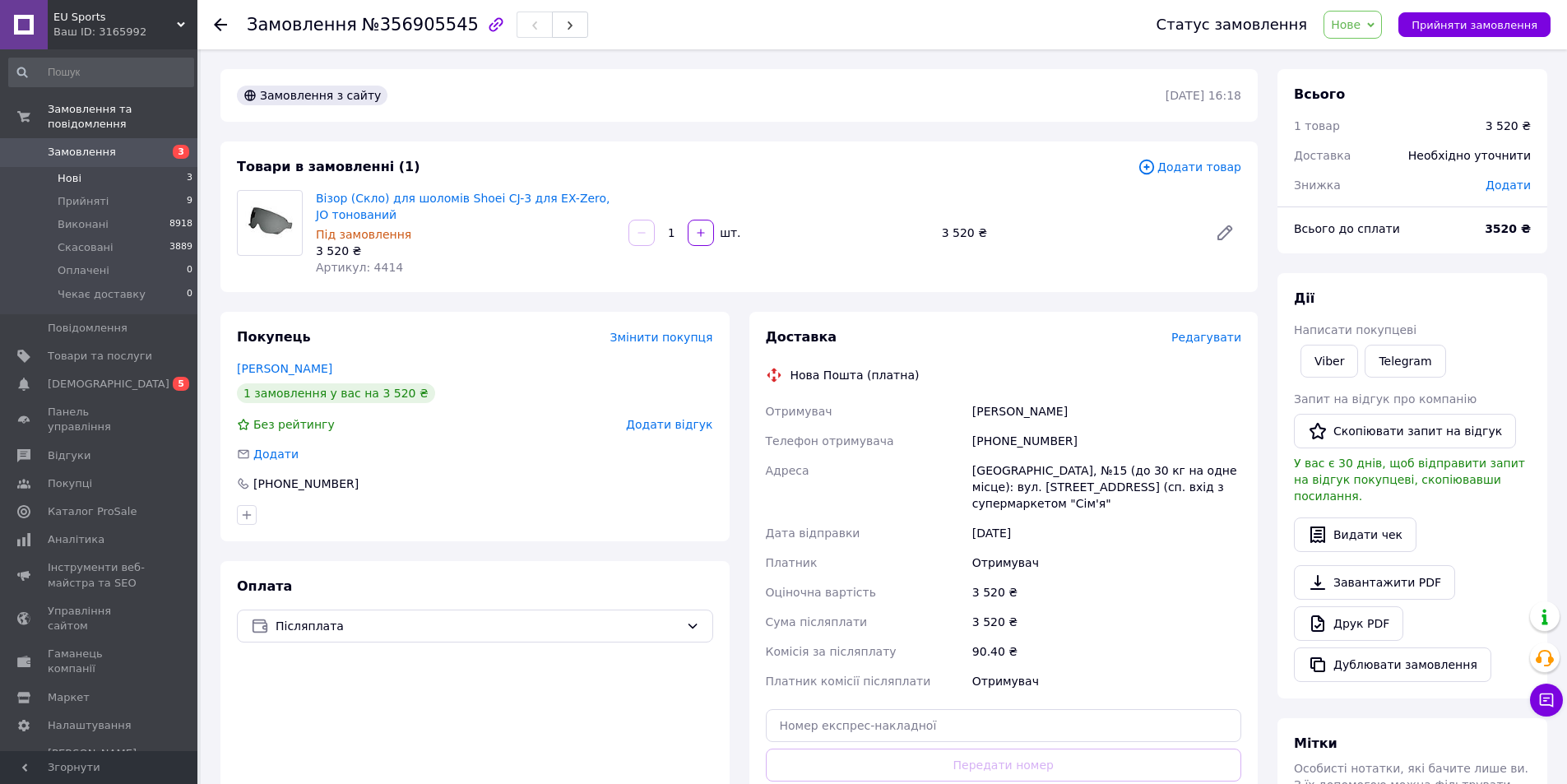
click at [74, 171] on span "Нові" at bounding box center [70, 178] width 24 height 14
